Goal: Check status: Check status

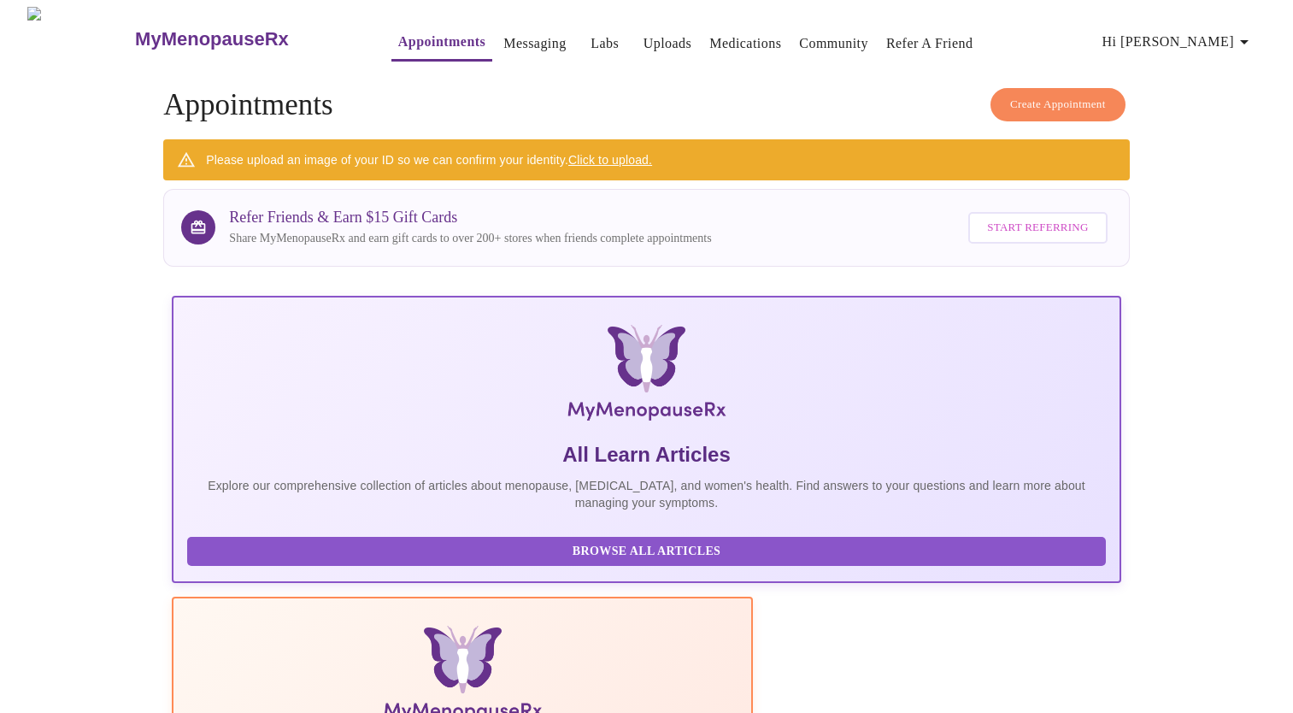
scroll to position [272, 0]
